Goal: Task Accomplishment & Management: Complete application form

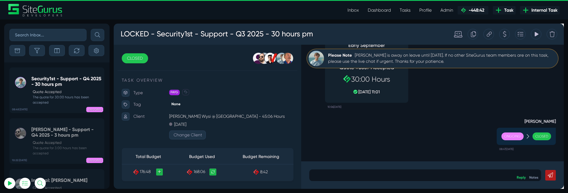
scroll to position [16, 0]
click at [403, 11] on link "Tasks" at bounding box center [405, 10] width 20 height 11
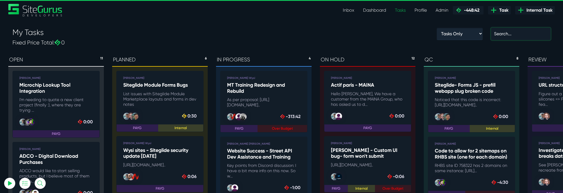
click at [508, 33] on input "text" at bounding box center [521, 34] width 60 height 12
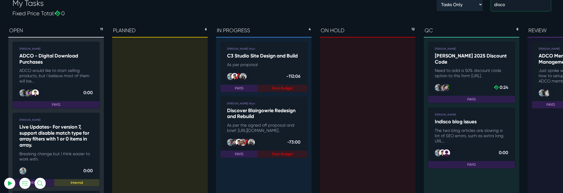
scroll to position [28, 0]
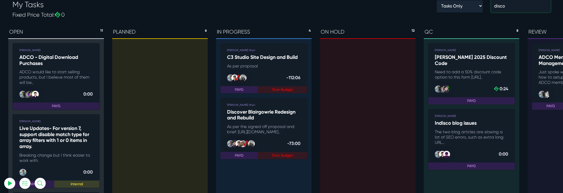
type input "disco"
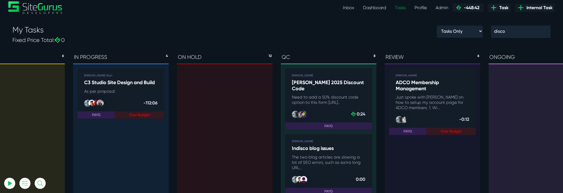
scroll to position [0, 0]
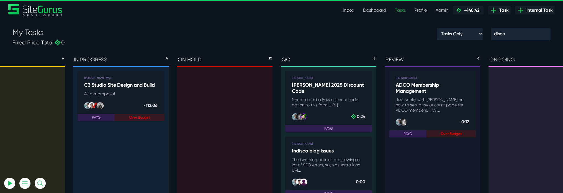
click at [497, 8] on icon at bounding box center [494, 10] width 7 height 7
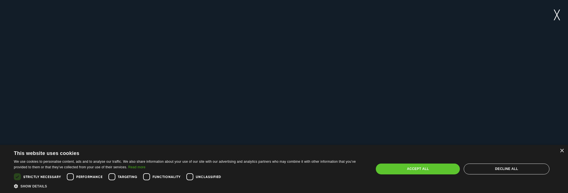
click at [422, 167] on div "Accept all" at bounding box center [417, 168] width 84 height 11
checkbox input "true"
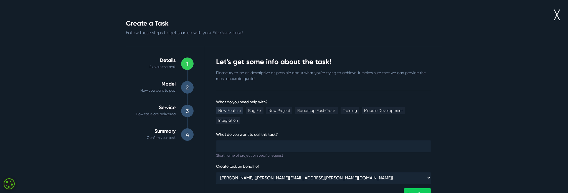
click at [226, 111] on link "New Feature" at bounding box center [229, 110] width 27 height 7
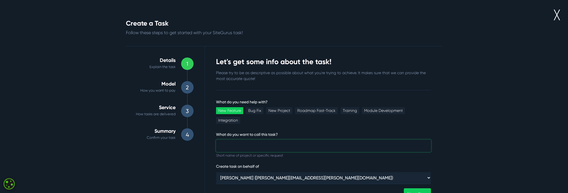
click at [236, 139] on input "What do you need help with?" at bounding box center [323, 145] width 215 height 12
type input "Disco - eCommerce"
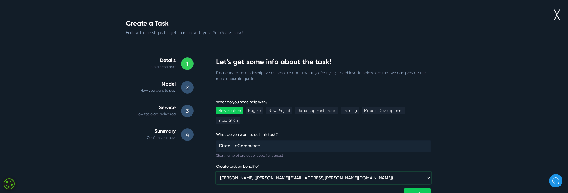
click at [243, 171] on select "Matt Jones (matt.jones@wysi.co.uk) ⸻ Internal ⸻ Wysi (luke@wysi.co.uk) Siteglid…" at bounding box center [323, 177] width 215 height 12
select select "389"
click at [216, 171] on select "Matt Jones (matt.jones@wysi.co.uk) ⸻ Internal ⸻ Wysi (luke@wysi.co.uk) Siteglid…" at bounding box center [323, 177] width 215 height 12
click at [407, 188] on link "Next Step" at bounding box center [416, 194] width 27 height 12
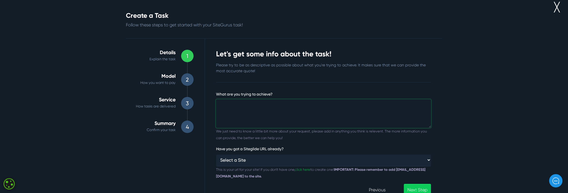
click at [268, 112] on textarea "What are you trying to achieve?" at bounding box center [323, 113] width 215 height 28
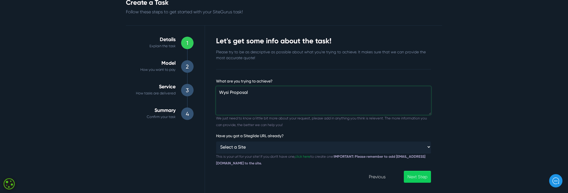
scroll to position [21, 0]
type textarea "Wysi Proposal"
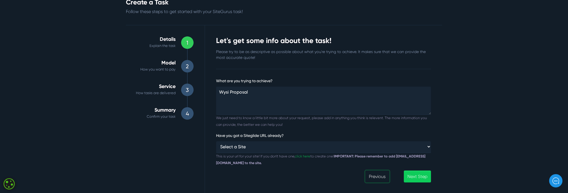
click at [370, 179] on link "Previous" at bounding box center [377, 176] width 24 height 12
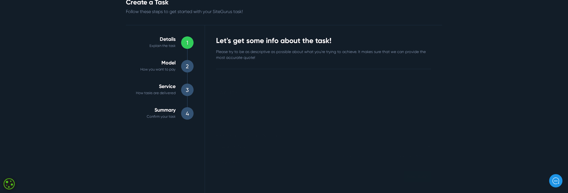
scroll to position [8, 0]
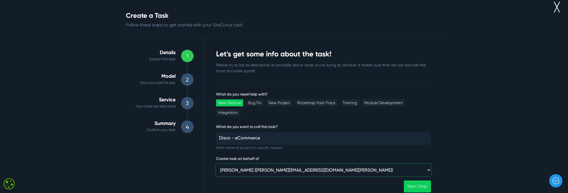
click at [258, 164] on select "Matt Jones (matt.jones@wysi.co.uk) ⸻ Internal ⸻ Wysi (luke@wysi.co.uk) Siteglid…" at bounding box center [323, 170] width 215 height 12
select select "368"
click at [216, 164] on select "Matt Jones (matt.jones@wysi.co.uk) ⸻ Internal ⸻ Wysi (luke@wysi.co.uk) Siteglid…" at bounding box center [323, 170] width 215 height 12
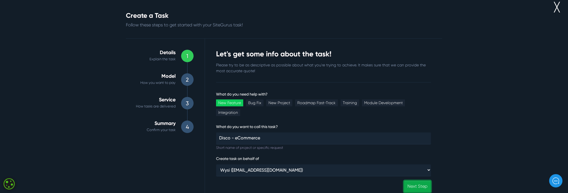
click at [416, 180] on link "Next Step" at bounding box center [416, 186] width 27 height 12
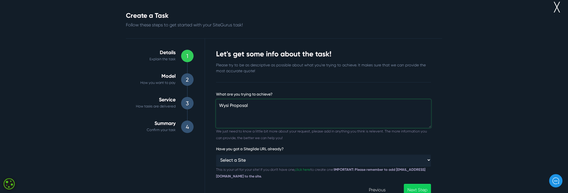
click at [255, 108] on textarea "Wysi Proposal" at bounding box center [323, 113] width 215 height 28
paste textarea "https://proposal.wysi.co.uk/index.php?ProposalID=TZcUZ_bLrpej2ikuArd7gYXYrbSSUb…"
click at [274, 121] on textarea "Wysi Proposal: [URL][DOMAIN_NAME]" at bounding box center [323, 113] width 215 height 28
type textarea "Wysi Proposal: [URL][DOMAIN_NAME]"
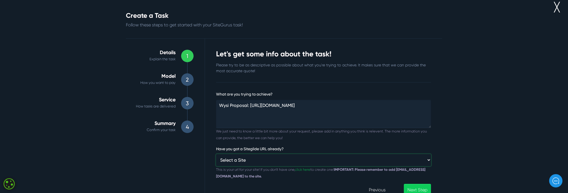
click at [252, 160] on select "Select a Site Custom URL ⸻⸻ Apex Birds Be Primitive migration COPY CCEM Clim Ca…" at bounding box center [323, 160] width 215 height 12
select select "custom"
click at [216, 154] on select "Select a Site Custom URL ⸻⸻ Apex Birds Be Primitive migration COPY CCEM Clim Ca…" at bounding box center [323, 160] width 215 height 12
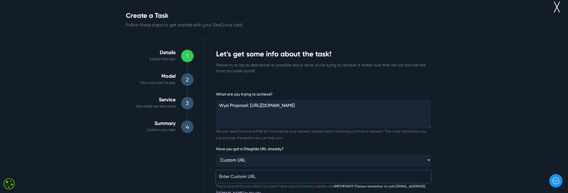
click at [255, 176] on input "Have you got a Siteglide URL already?" at bounding box center [323, 176] width 215 height 12
paste input "[URL][DOMAIN_NAME]"
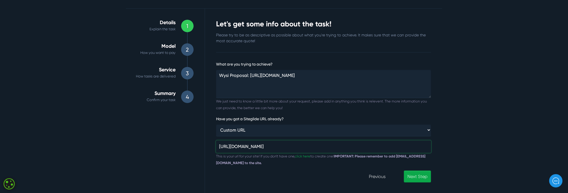
type input "[URL][DOMAIN_NAME]"
click at [416, 176] on link "Next Step" at bounding box center [416, 176] width 27 height 12
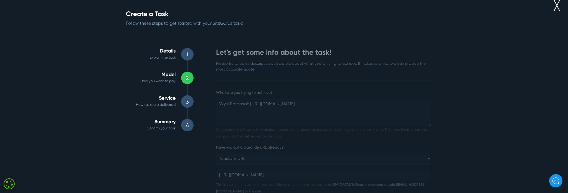
scroll to position [9, 0]
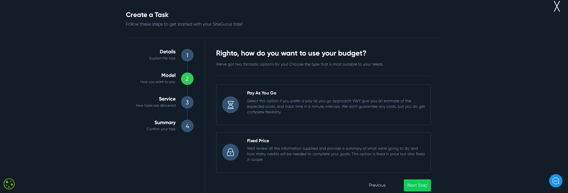
click at [277, 145] on p "We'll review all the information supplied and provide a summary of what we're g…" at bounding box center [336, 153] width 178 height 17
click at [216, 132] on input "Fixed Price We'll review all the information supplied and provide a summary of …" at bounding box center [216, 132] width 0 height 0
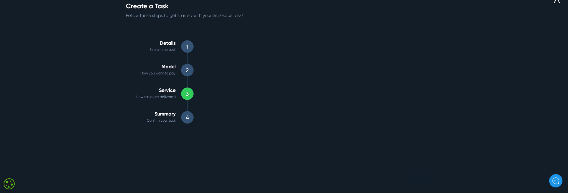
scroll to position [0, 0]
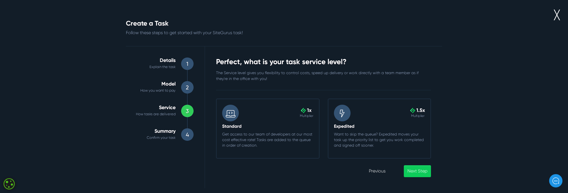
click at [258, 119] on div ".cls-1{fill-rule:evenodd;fill:url(#linear-gradient);} 1x Multiplier" at bounding box center [267, 112] width 99 height 17
click at [216, 98] on input ".cls-1{fill-rule:evenodd;fill:url(#linear-gradient);} 1x Multiplier Standard Ge…" at bounding box center [216, 98] width 0 height 0
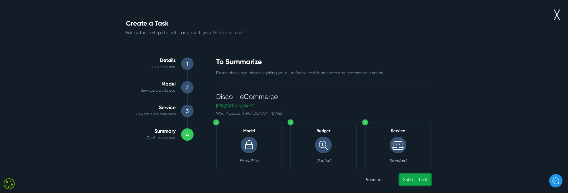
click at [412, 180] on link "Submit Task" at bounding box center [415, 179] width 32 height 12
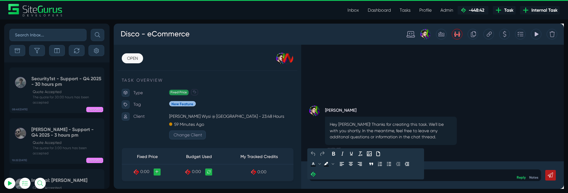
click at [356, 185] on p at bounding box center [441, 182] width 236 height 7
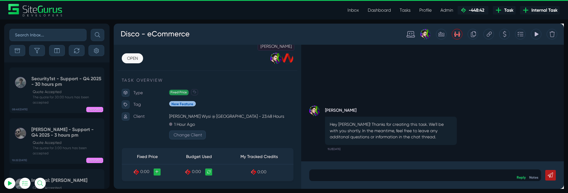
type input "[PERSON_NAME][EMAIL_ADDRESS][PERSON_NAME][DOMAIN_NAME]"
click at [287, 63] on div at bounding box center [284, 60] width 12 height 12
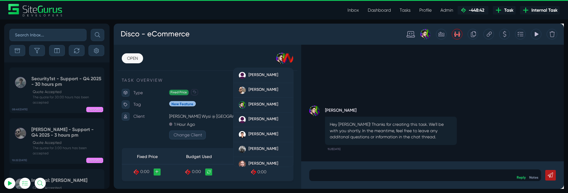
drag, startPoint x: 275, startPoint y: 135, endPoint x: 275, endPoint y: 129, distance: 5.8
click at [275, 135] on link "[PERSON_NAME]" at bounding box center [270, 140] width 63 height 16
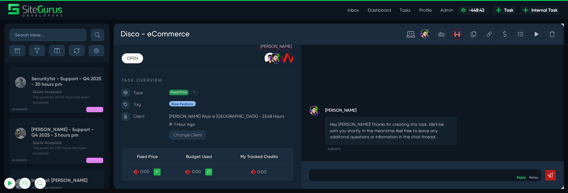
click at [288, 58] on div at bounding box center [284, 60] width 12 height 12
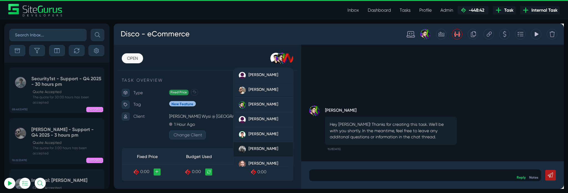
click at [268, 152] on span "[PERSON_NAME]" at bounding box center [270, 154] width 31 height 5
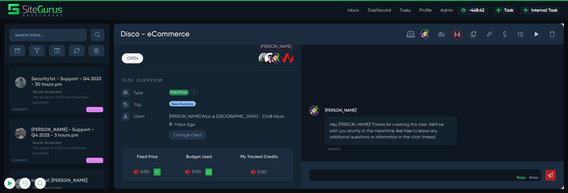
click at [286, 62] on div at bounding box center [284, 60] width 12 height 12
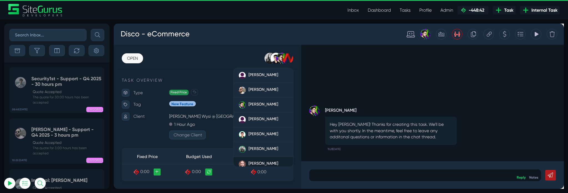
click at [268, 165] on link "[PERSON_NAME]" at bounding box center [270, 172] width 63 height 16
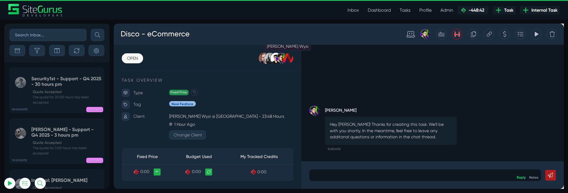
click at [298, 61] on div at bounding box center [296, 60] width 12 height 12
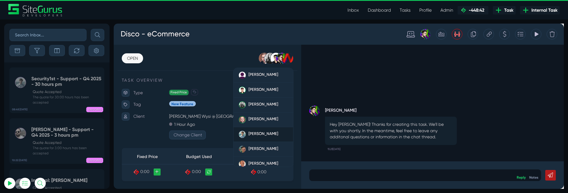
scroll to position [48, 0]
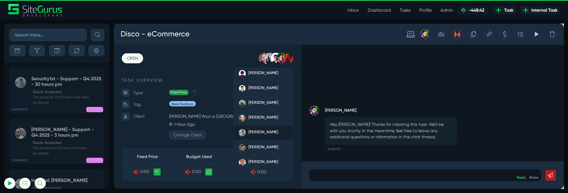
click at [270, 136] on span "[PERSON_NAME]" at bounding box center [270, 137] width 31 height 5
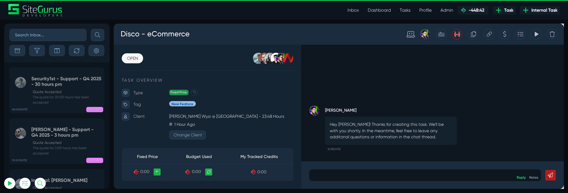
click at [361, 95] on div "Josh Carter Hey Luke! Thanks for creating this task. We'll be with you shortly.…" at bounding box center [449, 107] width 276 height 122
type input "[PERSON_NAME][EMAIL_ADDRESS][PERSON_NAME][DOMAIN_NAME]"
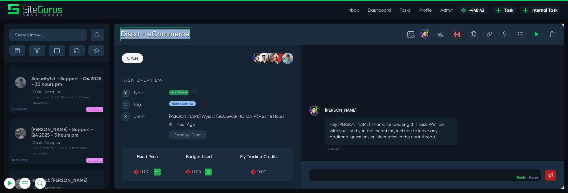
drag, startPoint x: 193, startPoint y: 32, endPoint x: 187, endPoint y: 33, distance: 6.2
click at [188, 33] on div "Disco - eCommerce" at bounding box center [263, 35] width 295 height 20
drag, startPoint x: 148, startPoint y: 35, endPoint x: 194, endPoint y: 36, distance: 45.7
click at [194, 36] on div "Disco - eCommerce" at bounding box center [263, 35] width 295 height 20
click at [215, 36] on div "Disco - Marketplace" at bounding box center [263, 35] width 295 height 20
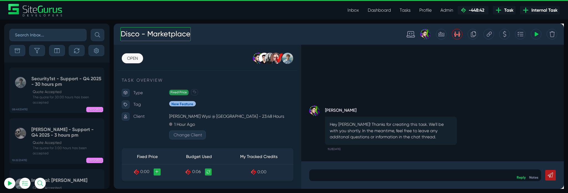
click at [140, 34] on h3 "Disco - Marketplace" at bounding box center [158, 34] width 74 height 14
click at [265, 37] on div "Discover Blairgowrie - Marketplace" at bounding box center [263, 35] width 295 height 20
